Goal: Information Seeking & Learning: Learn about a topic

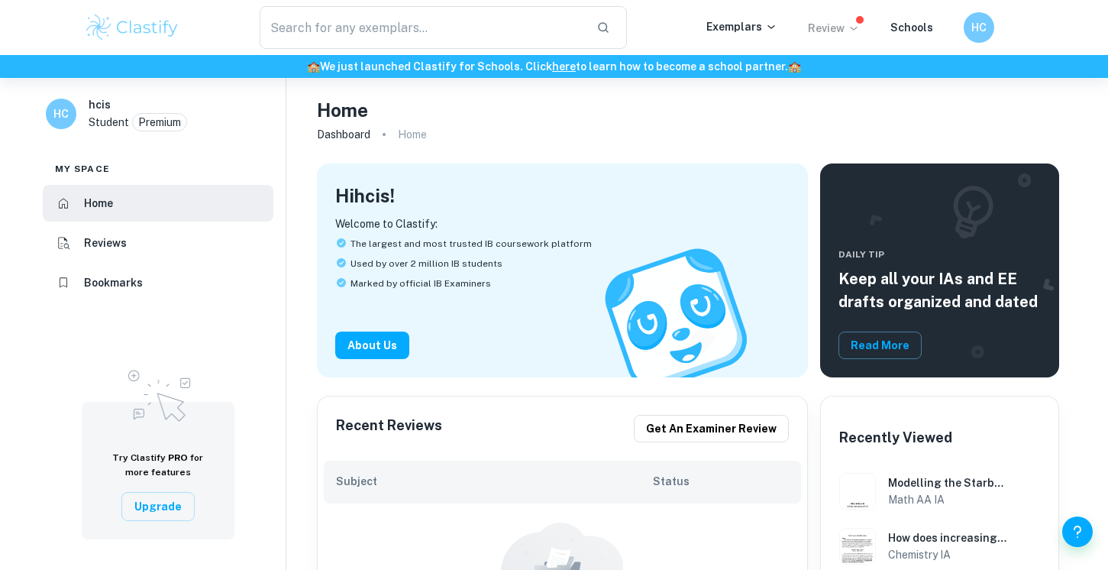
click at [839, 27] on p "Review" at bounding box center [834, 28] width 52 height 17
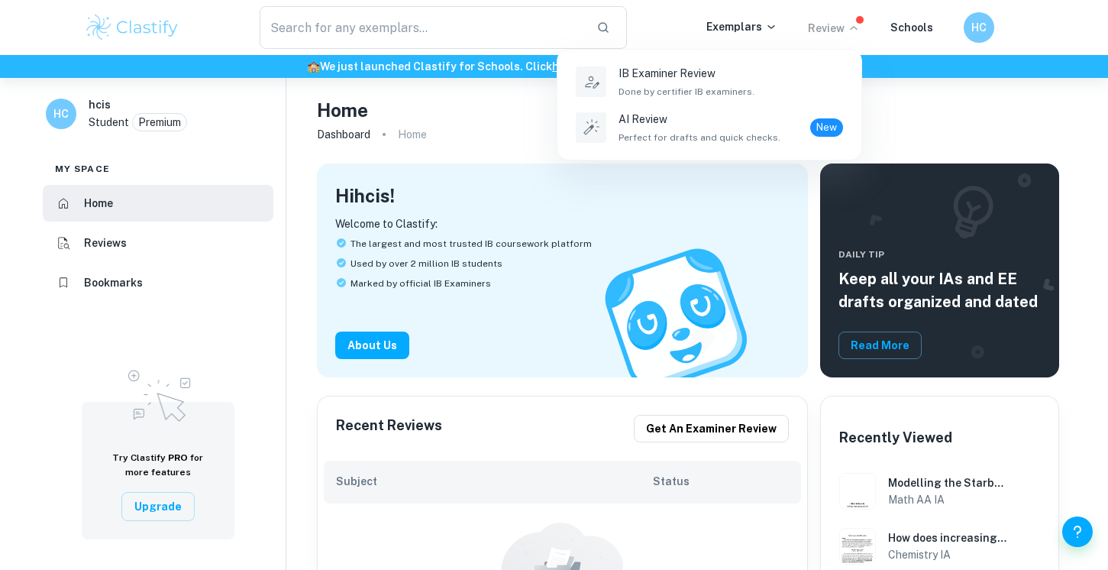
click at [736, 31] on div at bounding box center [554, 285] width 1108 height 570
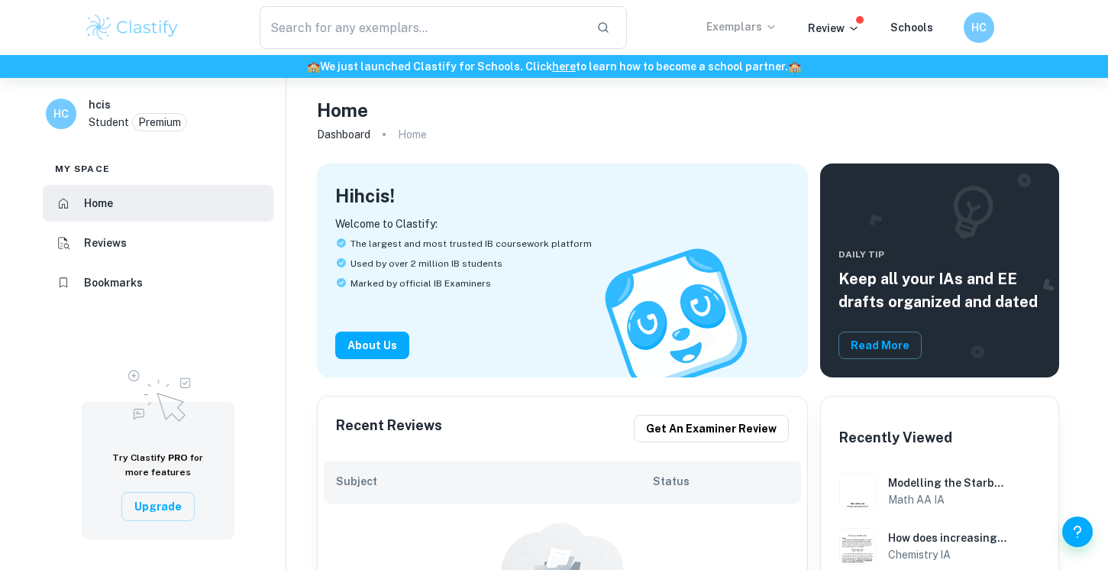
click at [737, 29] on p "Exemplars" at bounding box center [741, 26] width 71 height 17
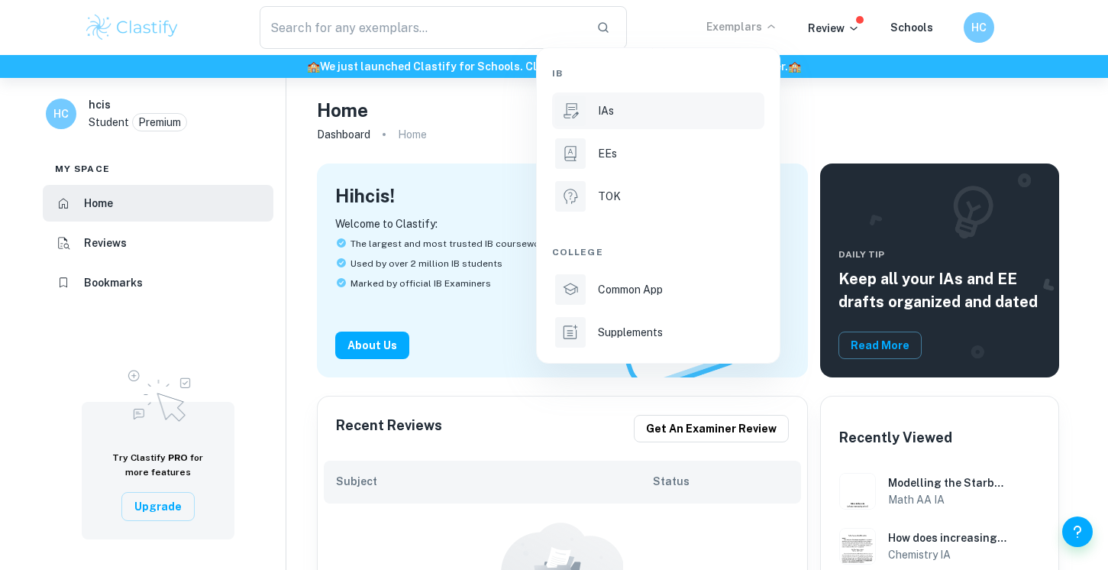
click at [641, 110] on div "IAs" at bounding box center [679, 110] width 163 height 17
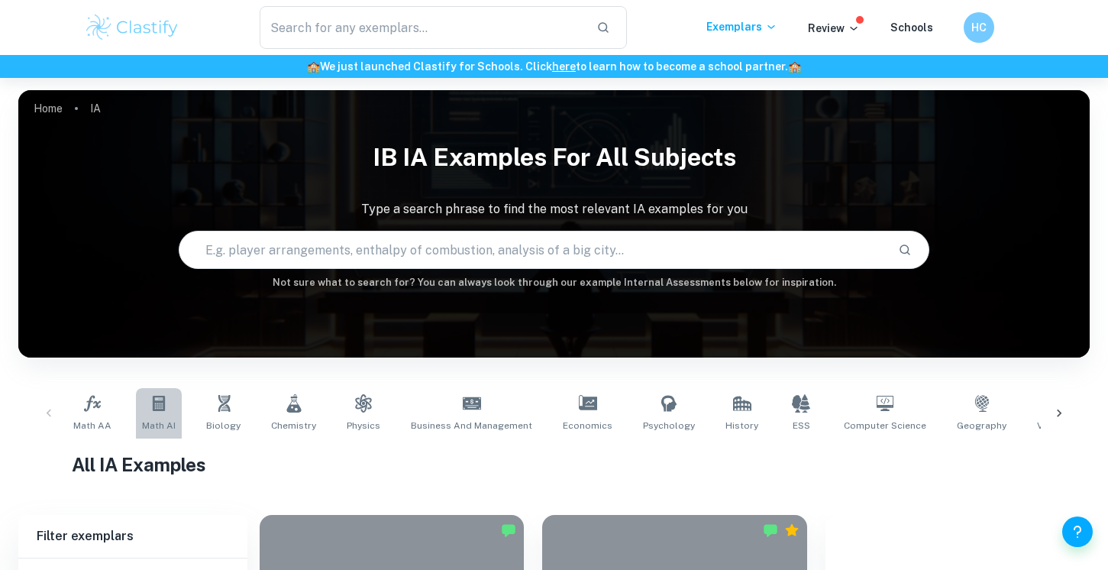
click at [153, 398] on icon at bounding box center [159, 403] width 12 height 15
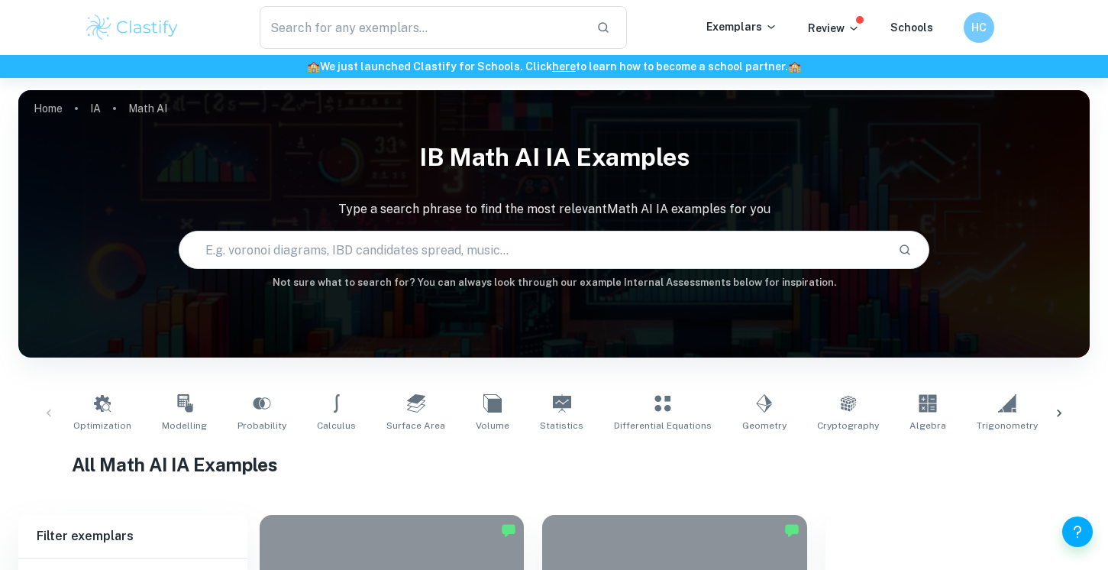
click at [50, 414] on div "Optimization Modelling Probability Calculus Surface Area Volume Statistics Diff…" at bounding box center [554, 413] width 1047 height 50
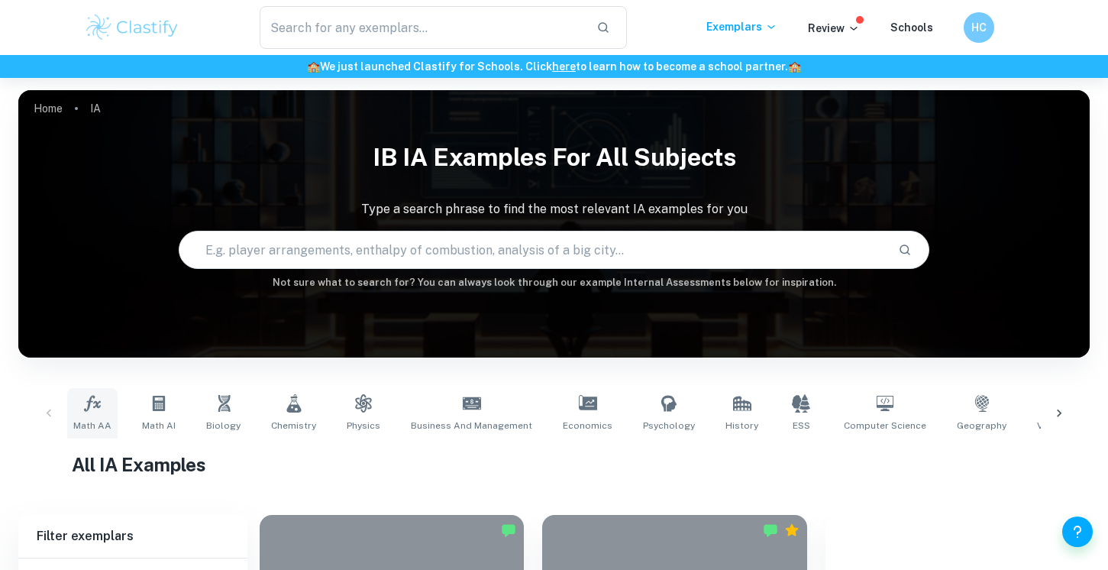
click at [97, 406] on icon at bounding box center [92, 403] width 17 height 16
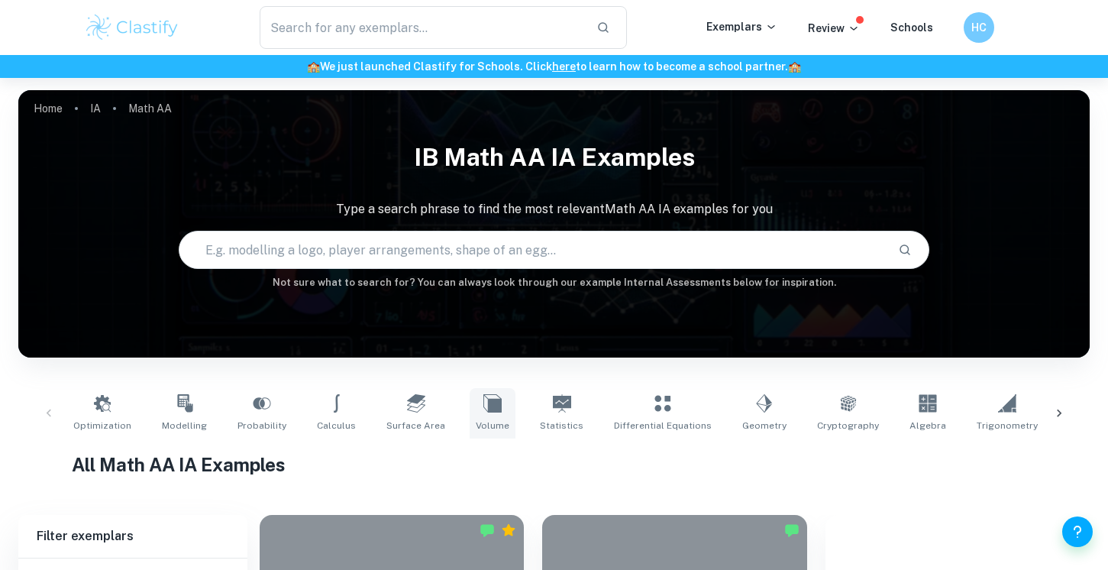
click at [480, 415] on link "Volume" at bounding box center [493, 413] width 46 height 50
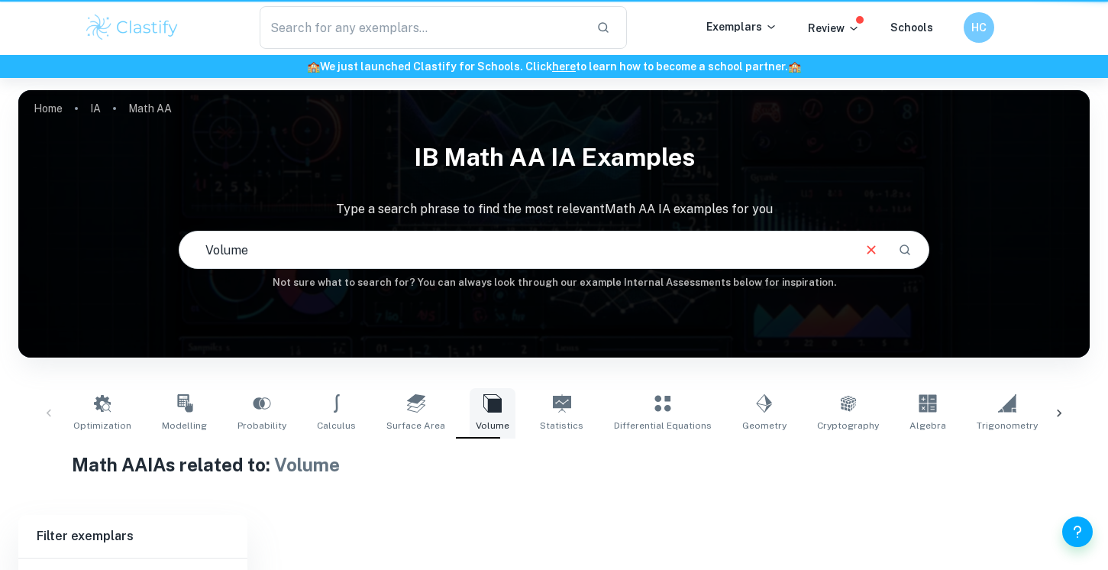
type input "Volume"
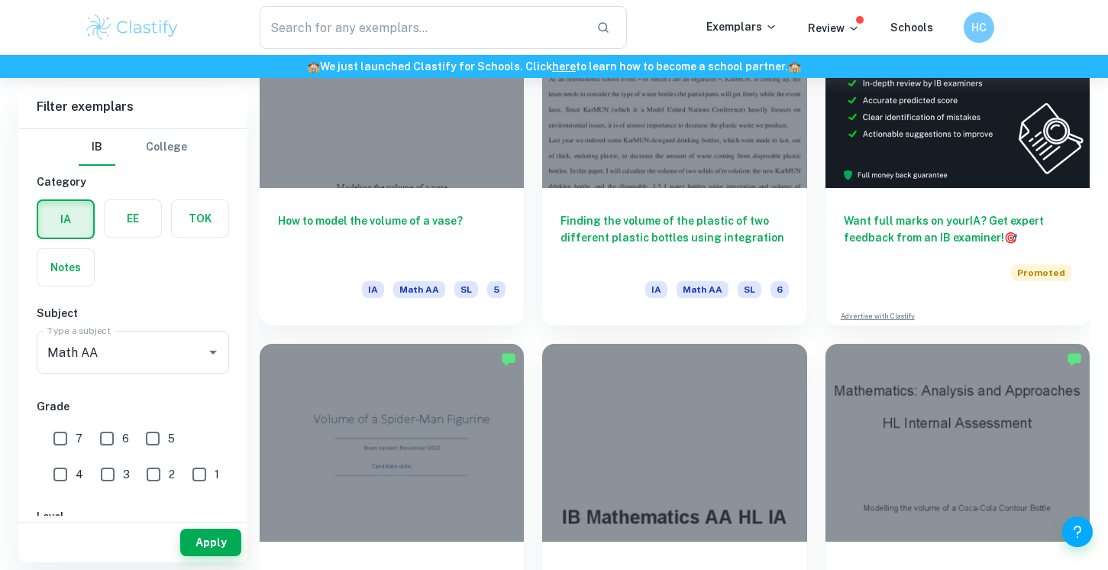
scroll to position [513, 0]
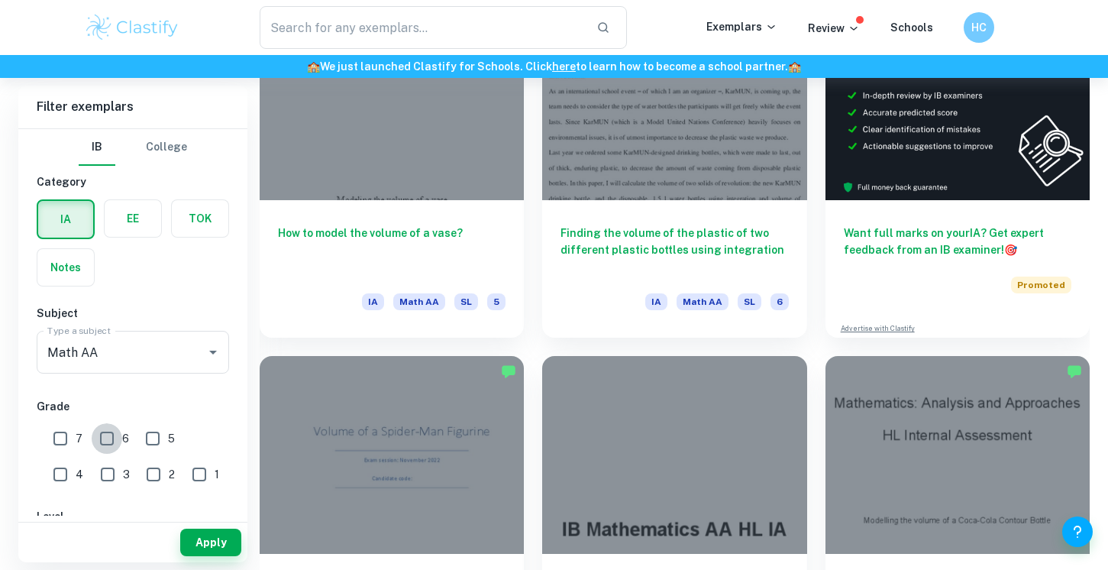
click at [111, 441] on input "6" at bounding box center [107, 438] width 31 height 31
checkbox input "true"
click at [60, 435] on input "7" at bounding box center [60, 438] width 31 height 31
checkbox input "true"
click at [222, 549] on button "Apply" at bounding box center [210, 542] width 61 height 27
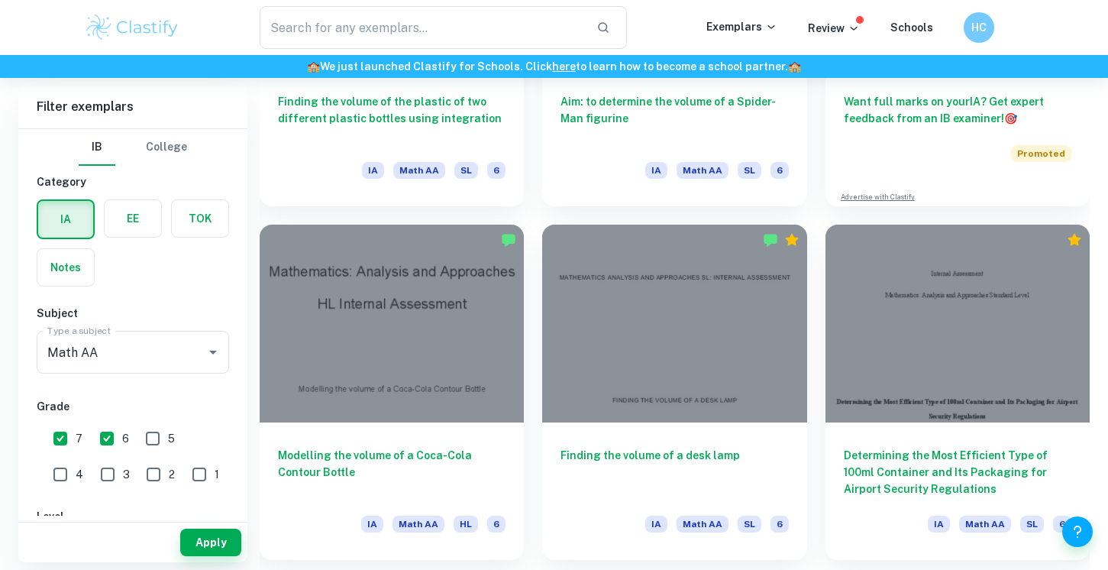
scroll to position [706, 0]
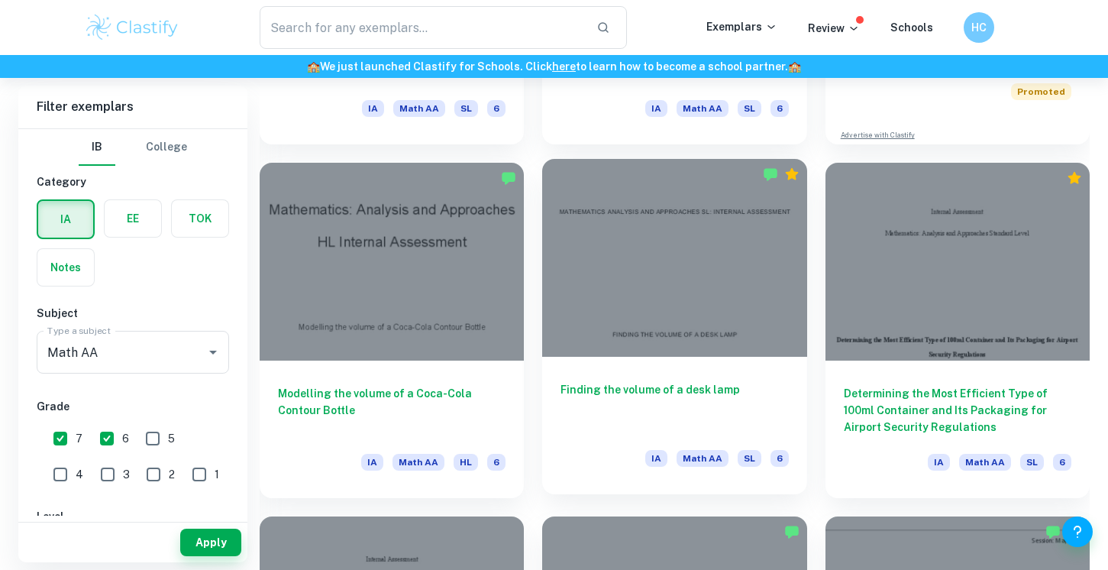
click at [596, 321] on div at bounding box center [674, 258] width 264 height 199
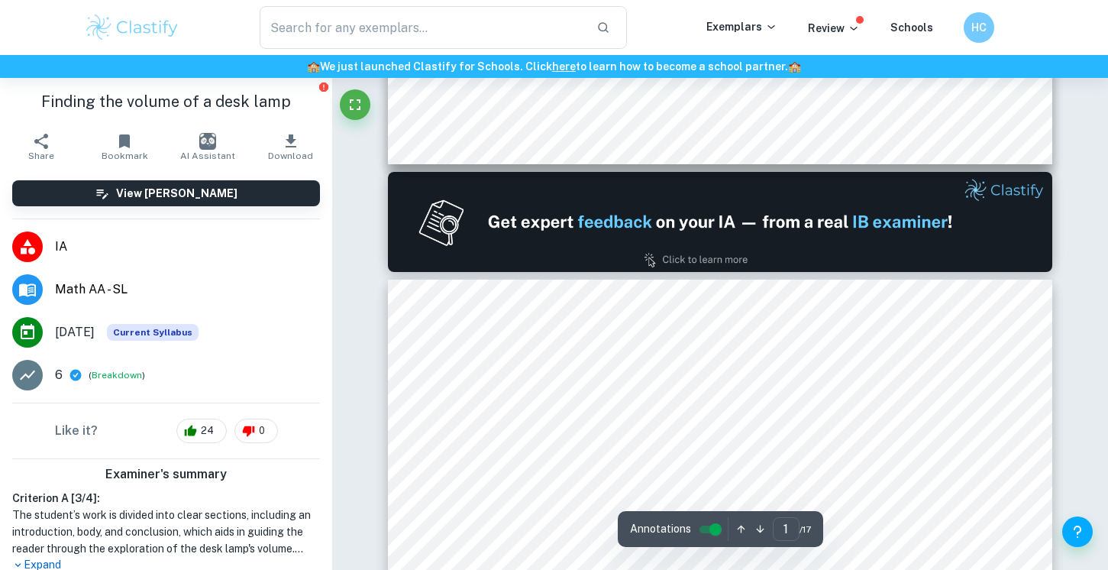
type input "2"
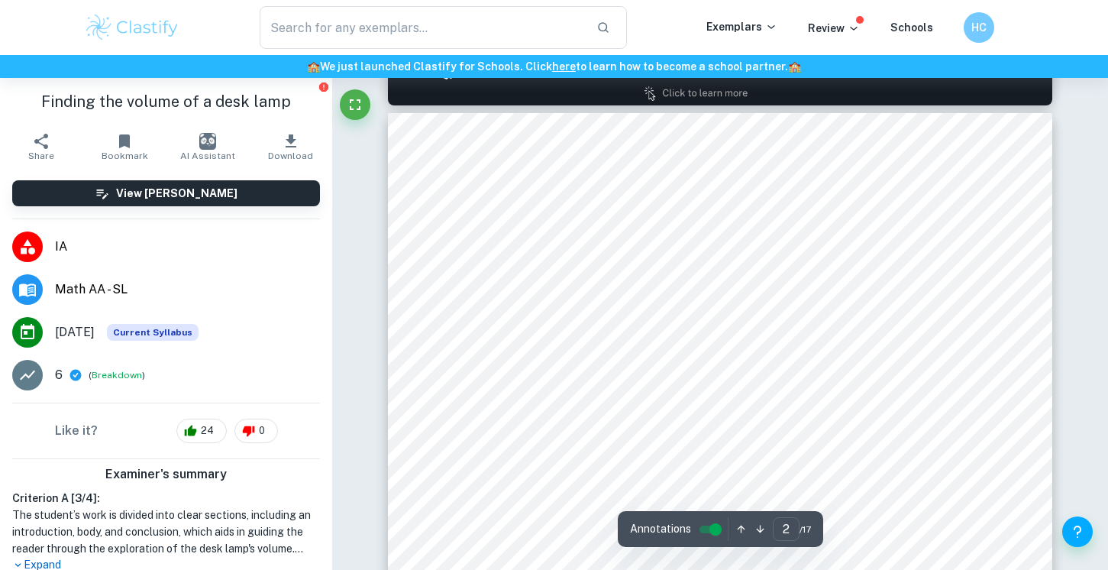
scroll to position [986, 0]
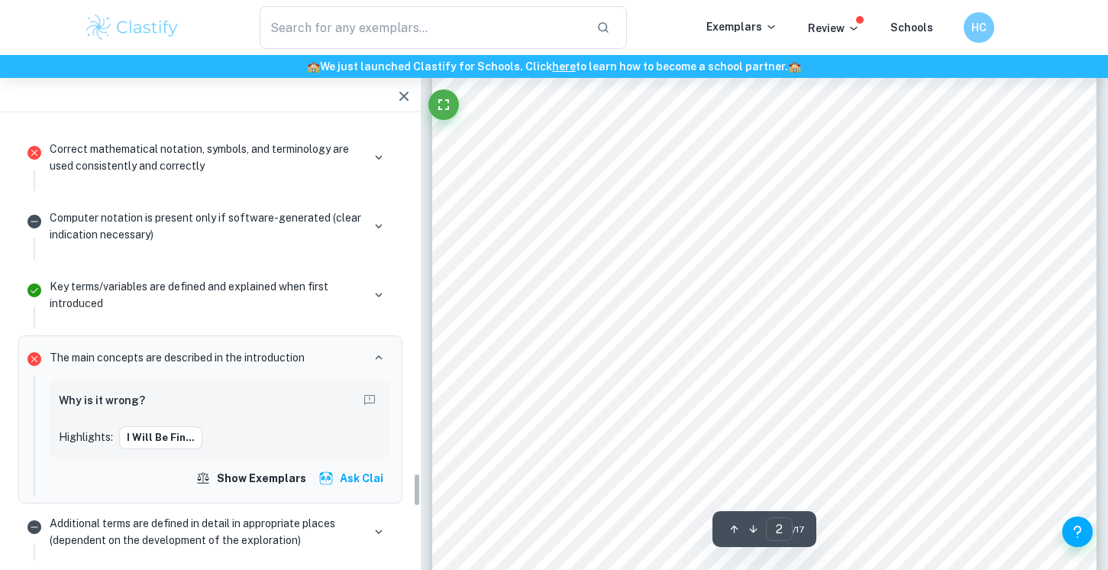
scroll to position [4498, 0]
click at [588, 316] on span "first need to create multiple functions for different sections of the lamp then…" at bounding box center [765, 319] width 508 height 12
type input "8"
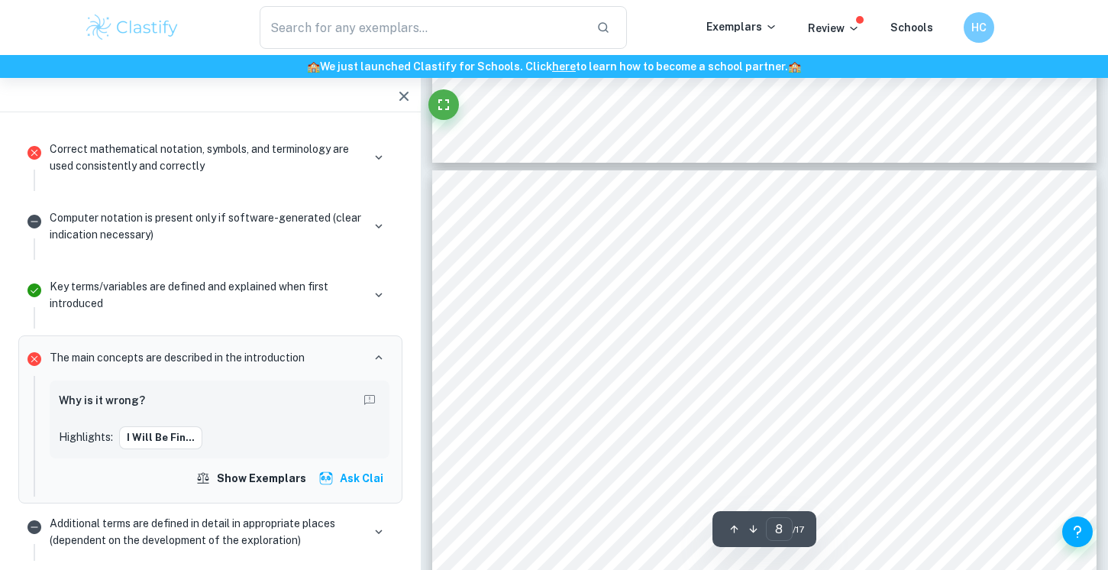
scroll to position [6114, 0]
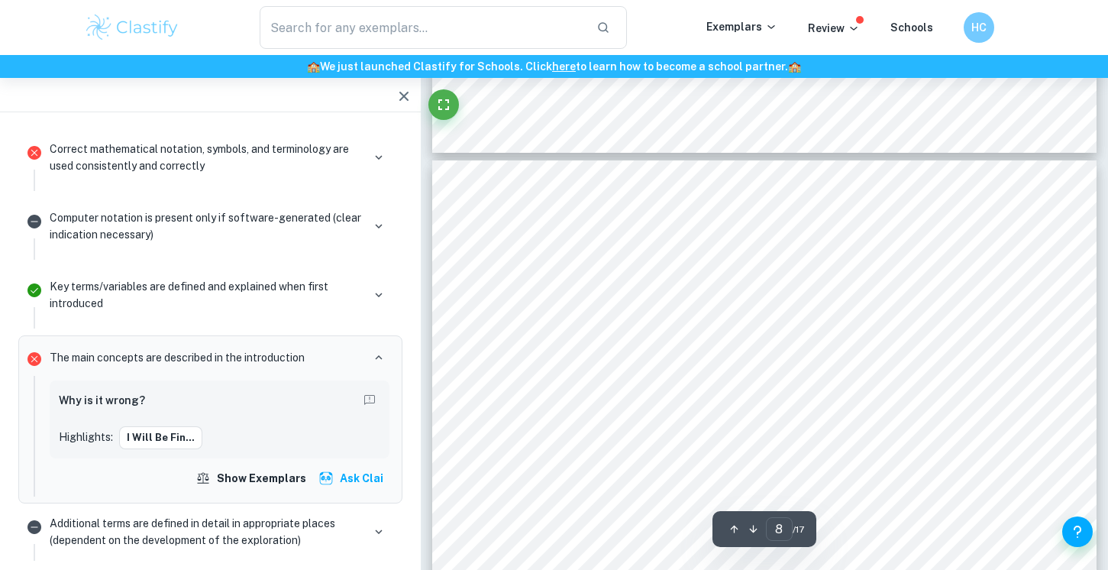
drag, startPoint x: 692, startPoint y: 388, endPoint x: 828, endPoint y: 387, distance: 136.0
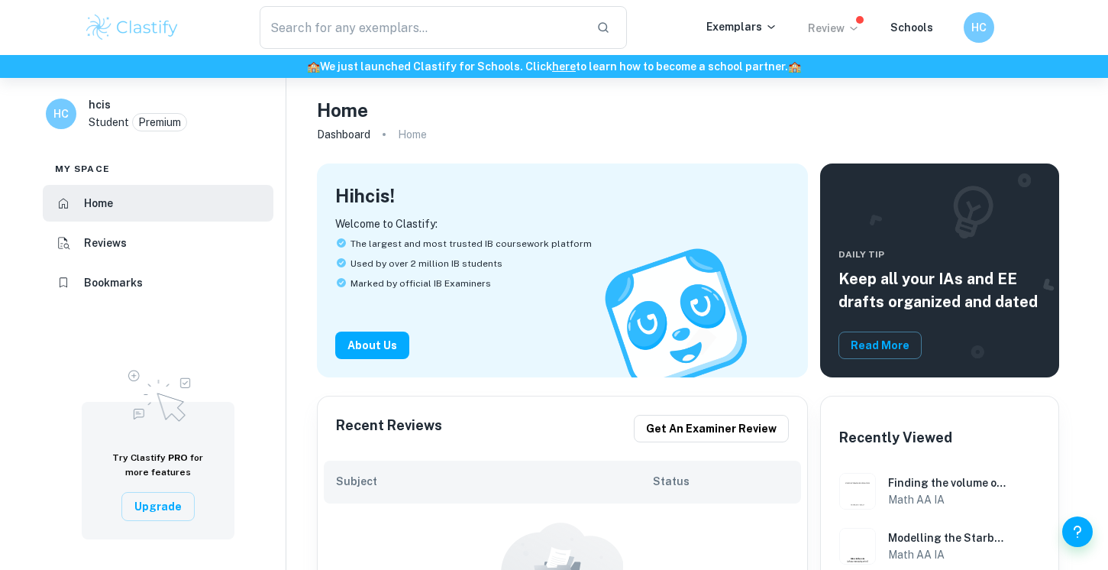
click at [836, 24] on p "Review" at bounding box center [834, 28] width 52 height 17
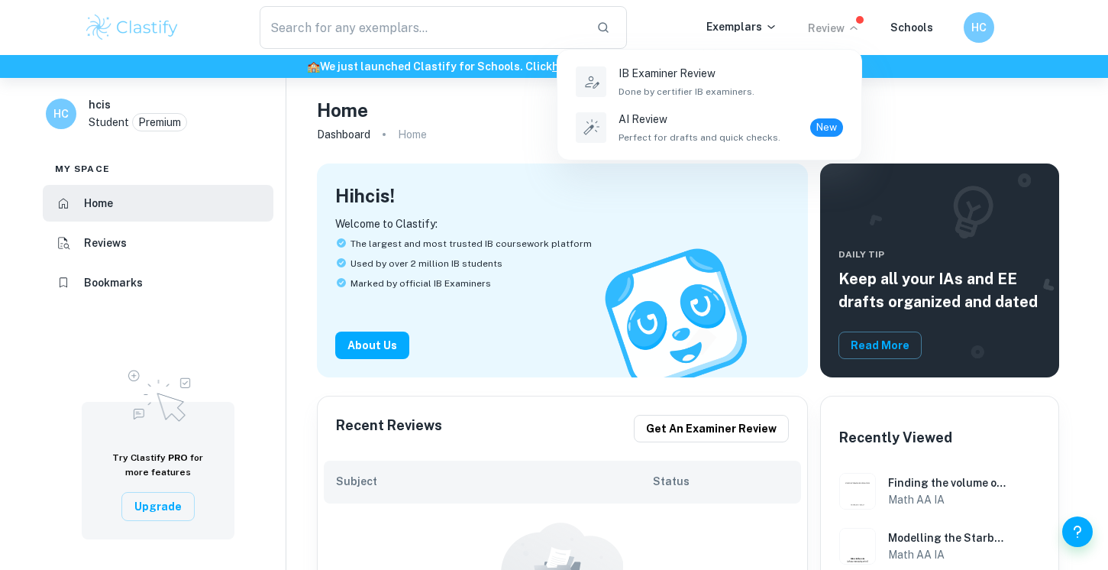
click at [732, 31] on div at bounding box center [554, 285] width 1108 height 570
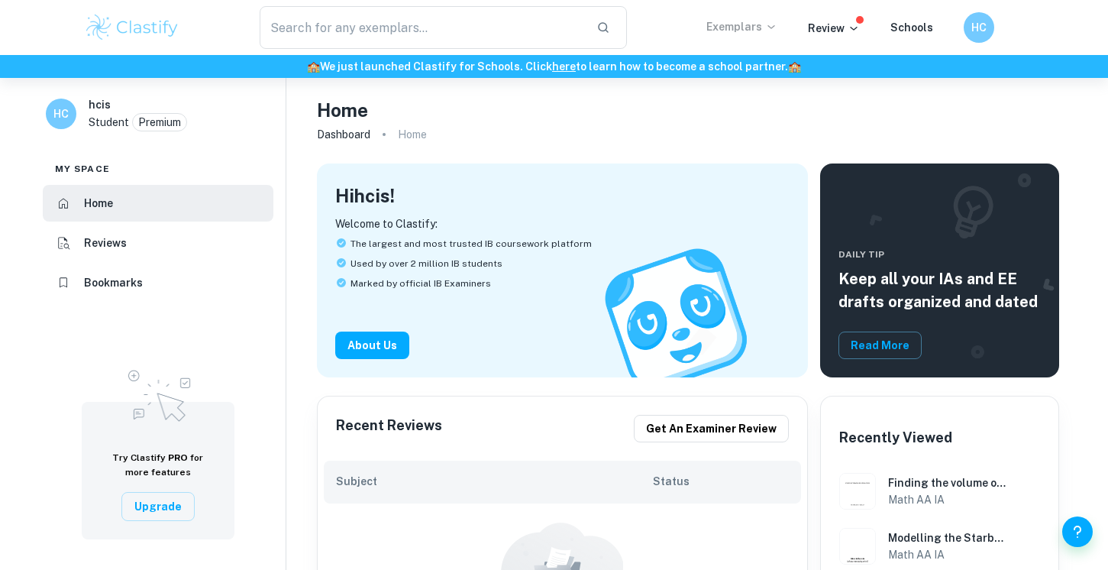
click at [734, 28] on p "Exemplars" at bounding box center [741, 26] width 71 height 17
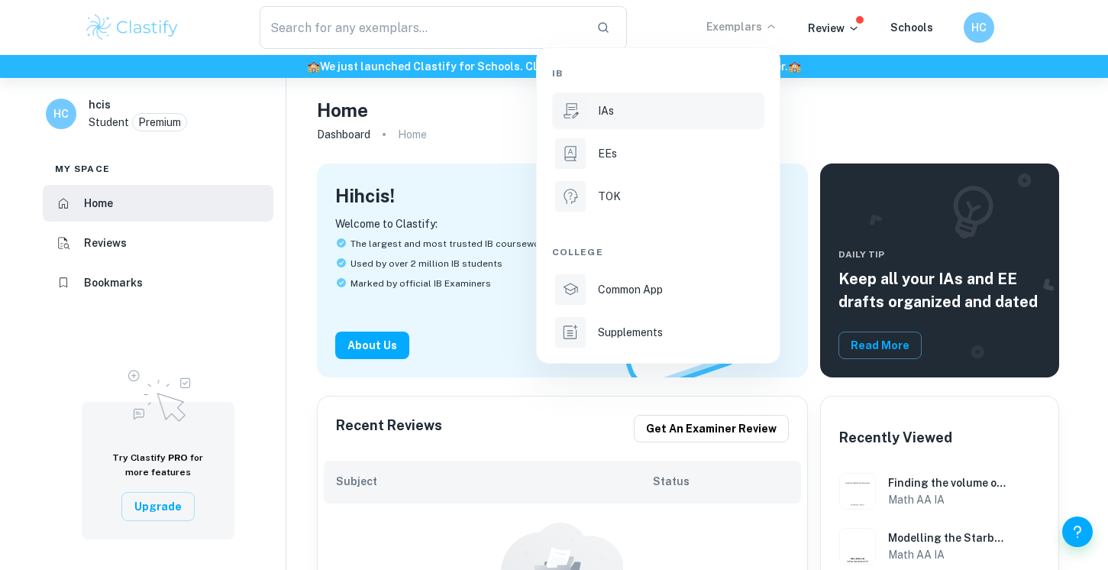
click at [695, 121] on li "IAs" at bounding box center [658, 110] width 212 height 37
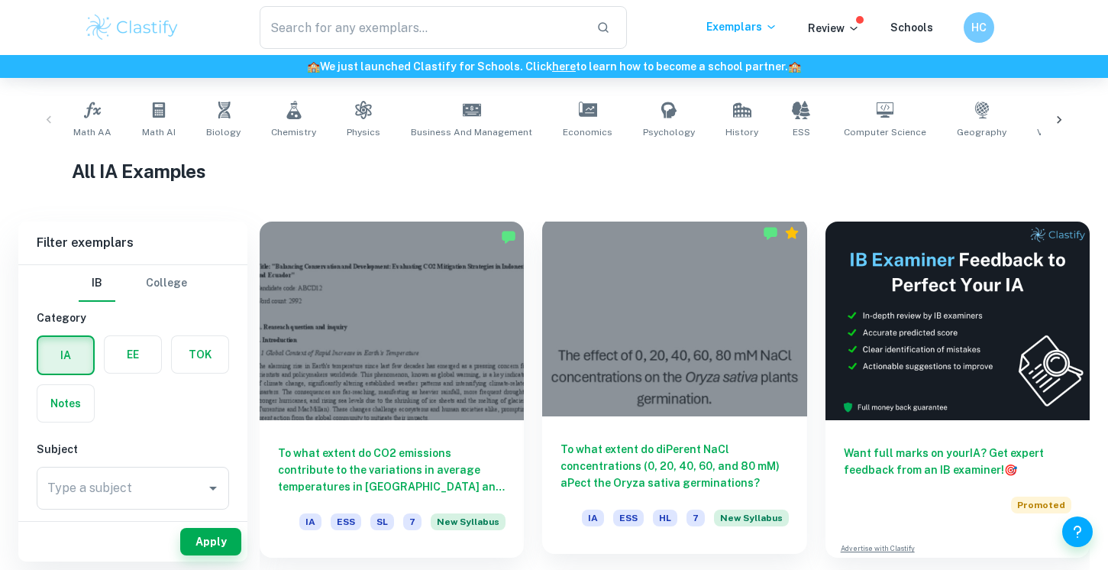
scroll to position [293, 0]
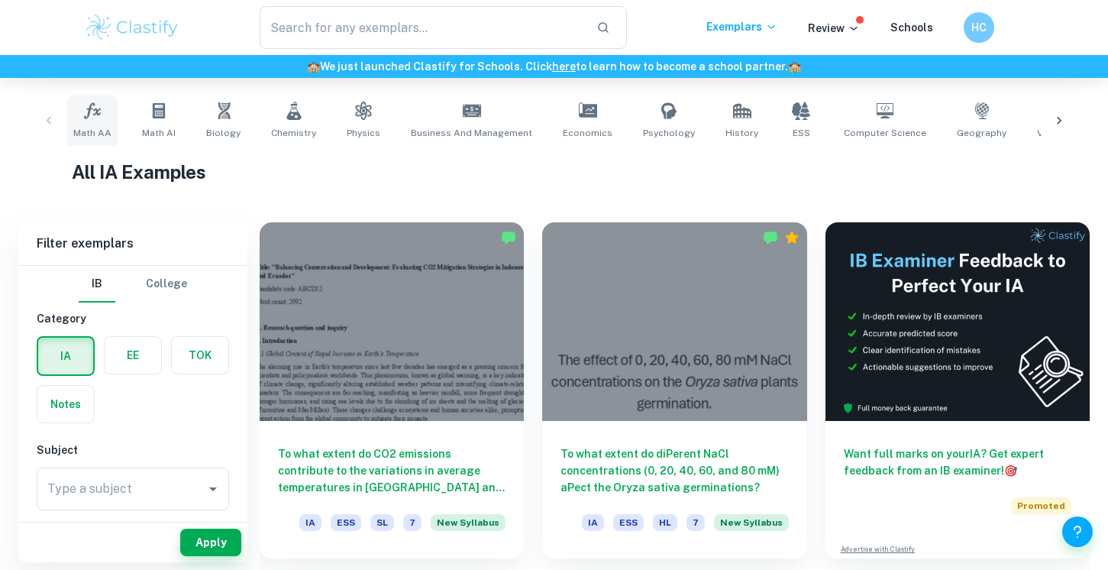
click at [86, 116] on icon at bounding box center [92, 110] width 17 height 16
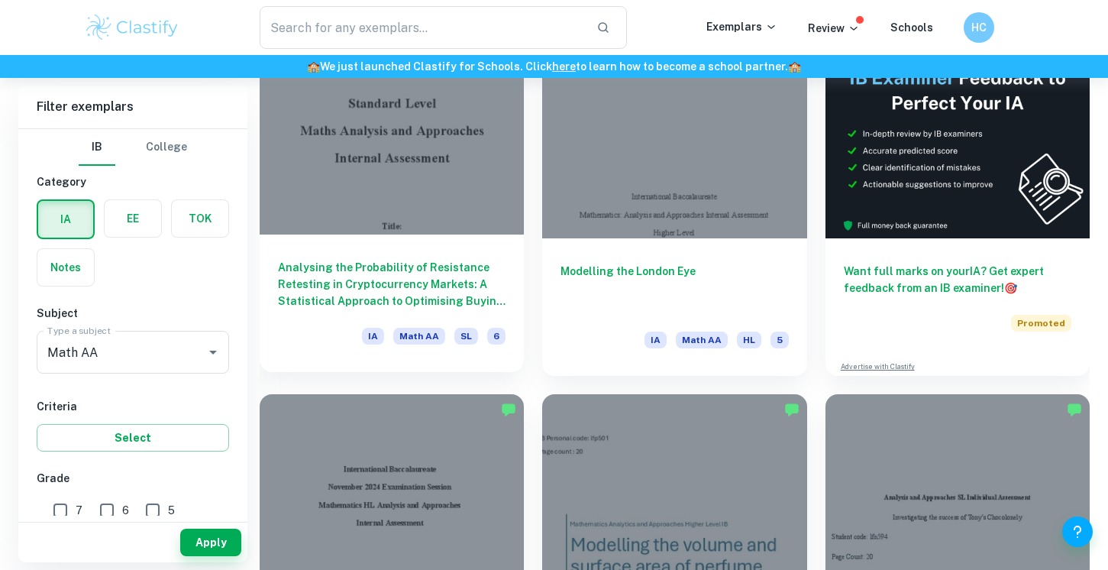
scroll to position [601, 0]
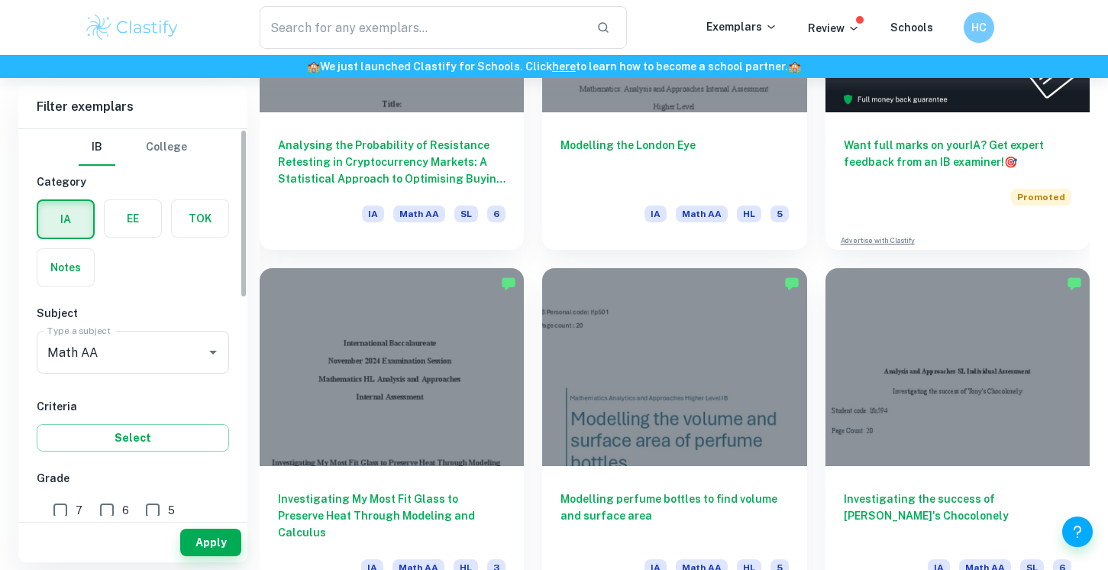
click at [100, 509] on input "6" at bounding box center [107, 510] width 31 height 31
checkbox input "true"
click at [66, 509] on input "7" at bounding box center [60, 510] width 31 height 31
checkbox input "true"
click at [206, 547] on button "Apply" at bounding box center [210, 542] width 61 height 27
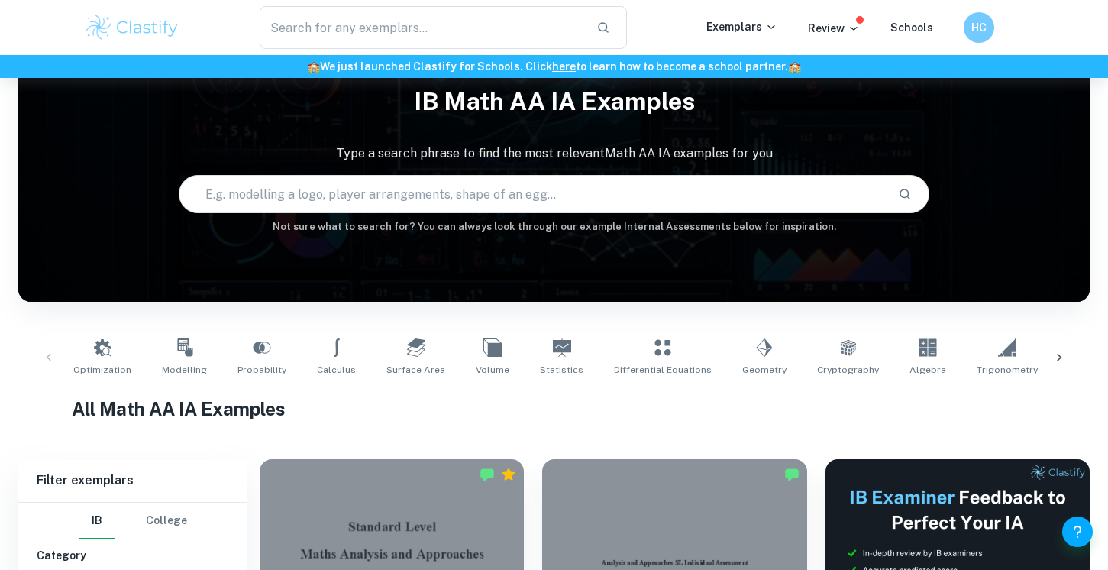
scroll to position [0, 0]
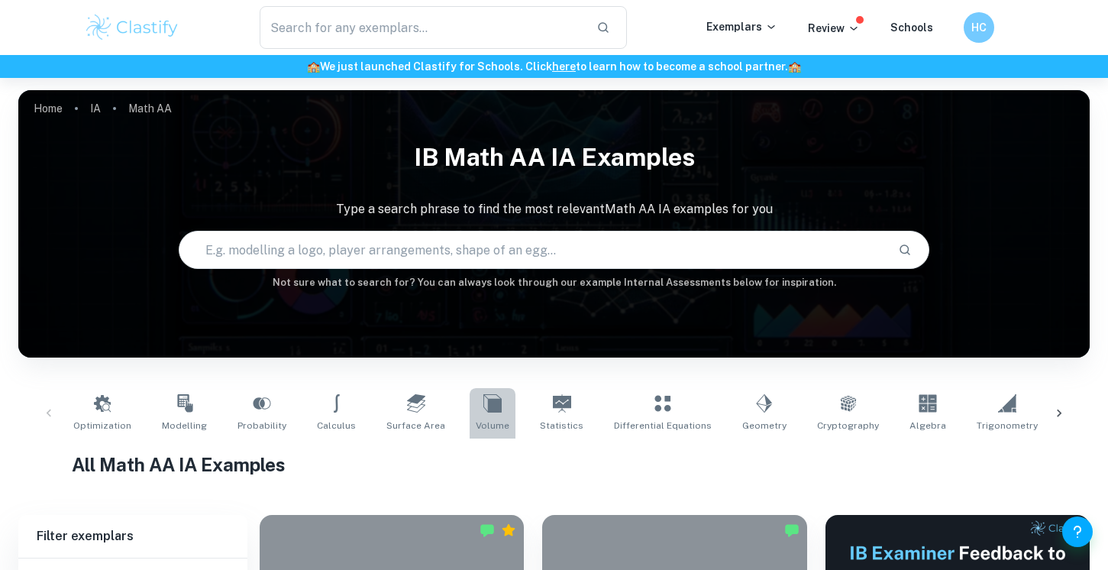
click at [483, 398] on icon at bounding box center [492, 403] width 18 height 18
type input "Volume"
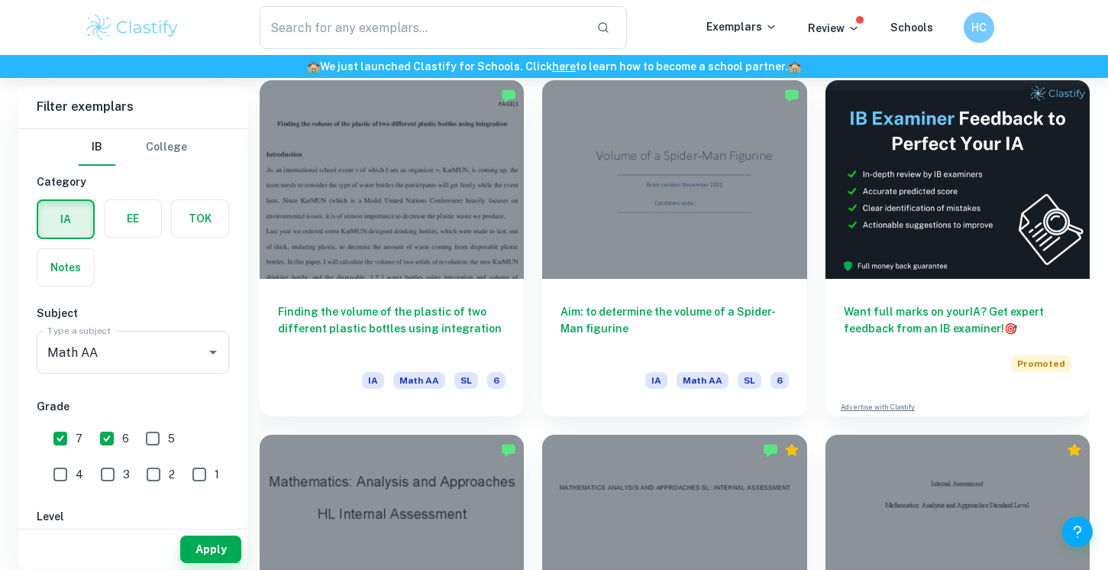
scroll to position [435, 0]
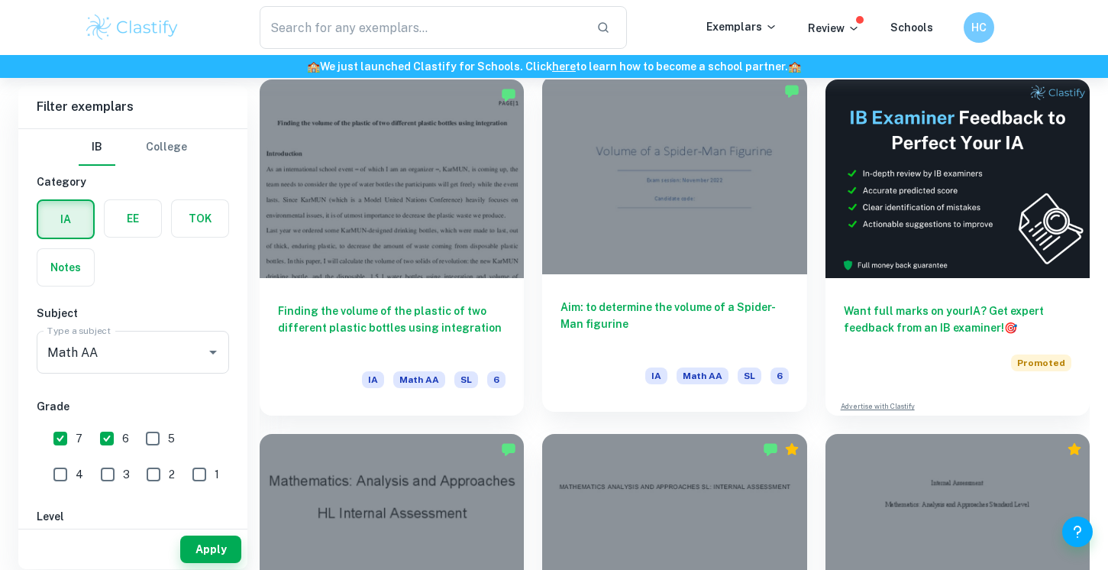
click at [623, 295] on div "Aim: to determine the volume of a Spider-Man figurine IA Math AA SL 6" at bounding box center [674, 342] width 264 height 137
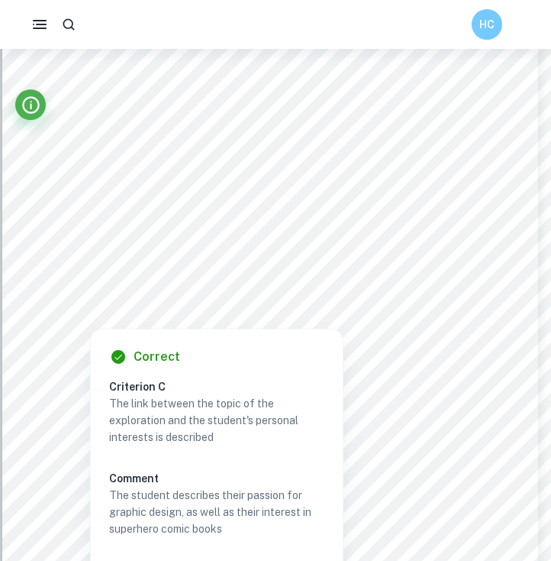
scroll to position [993, 5]
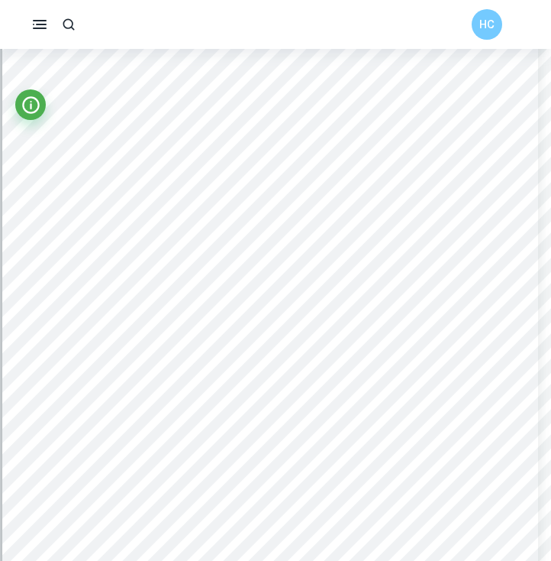
click at [415, 406] on div "1 I NTRODUCTION : Spider-Man is the name of a fictional comic book character pu…" at bounding box center [270, 303] width 536 height 758
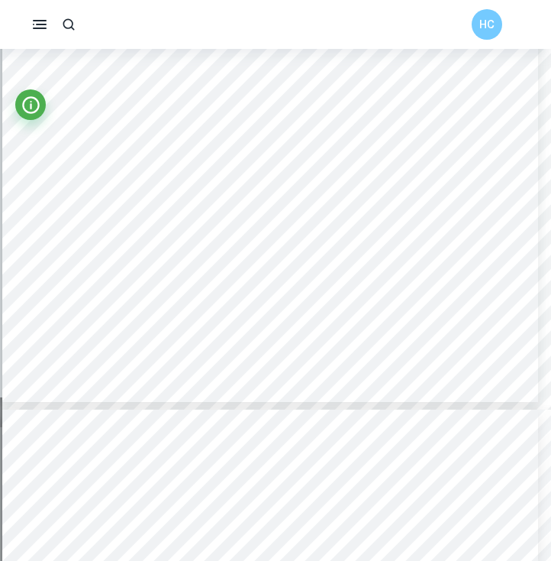
scroll to position [3590, 5]
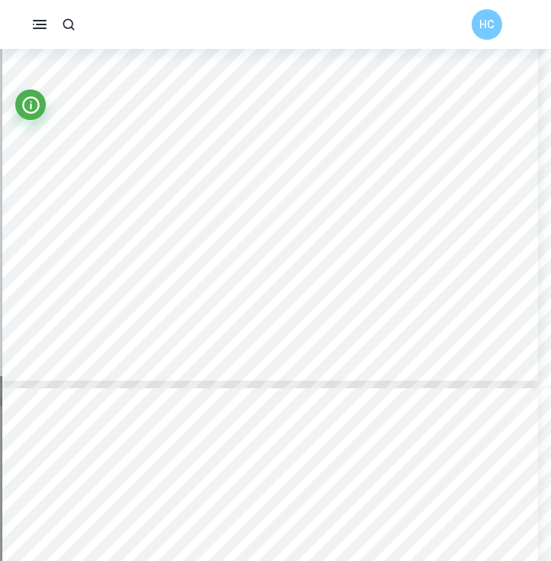
type input "6"
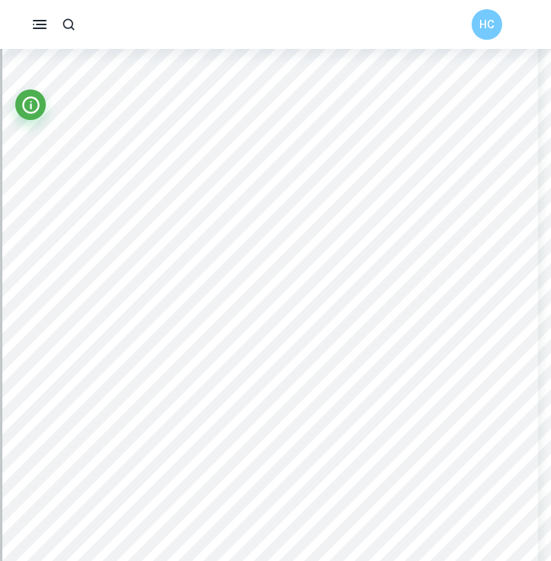
scroll to position [4422, 5]
